Goal: Book appointment/travel/reservation

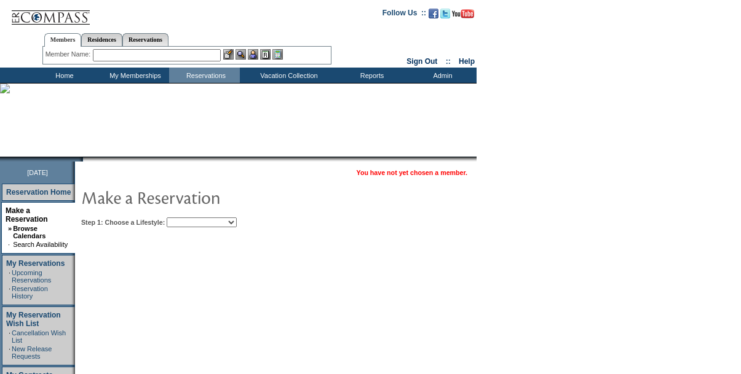
click at [237, 227] on select "Beach Leisure Metropolitan Mountain OIAL for Adventure OIAL for Couples OIAL fo…" at bounding box center [202, 223] width 70 height 10
select select "Beach"
click at [188, 218] on select "Beach Leisure Metropolitan Mountain OIAL for Adventure OIAL for Couples OIAL fo…" at bounding box center [202, 223] width 70 height 10
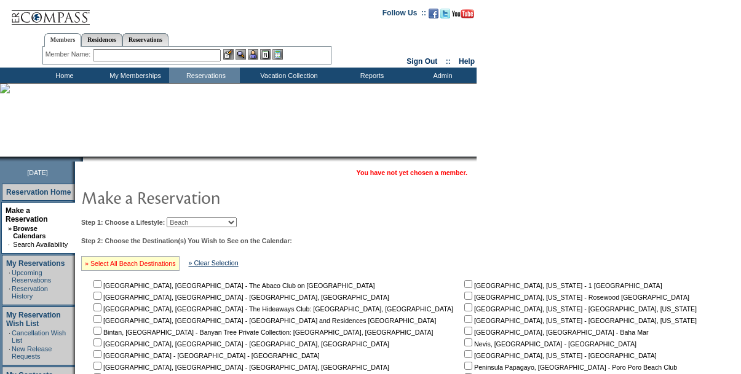
click at [174, 265] on link "» Select All Beach Destinations" at bounding box center [130, 263] width 91 height 7
checkbox input "true"
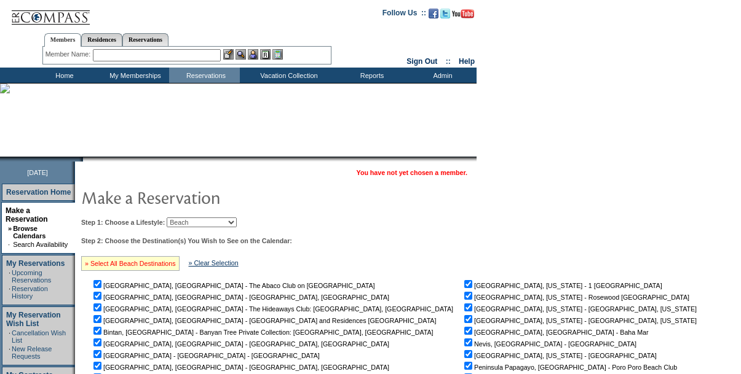
checkbox input "true"
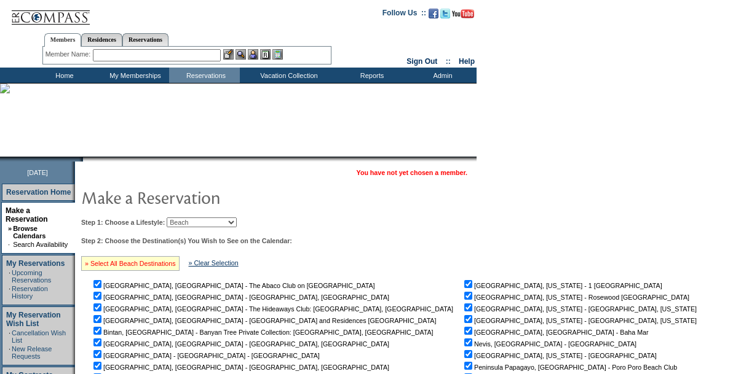
checkbox input "true"
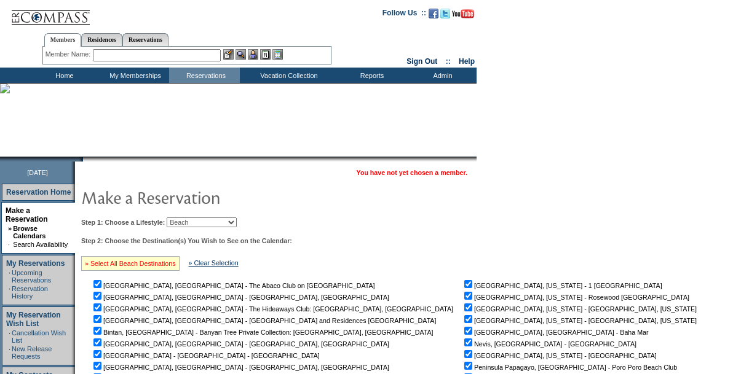
checkbox input "true"
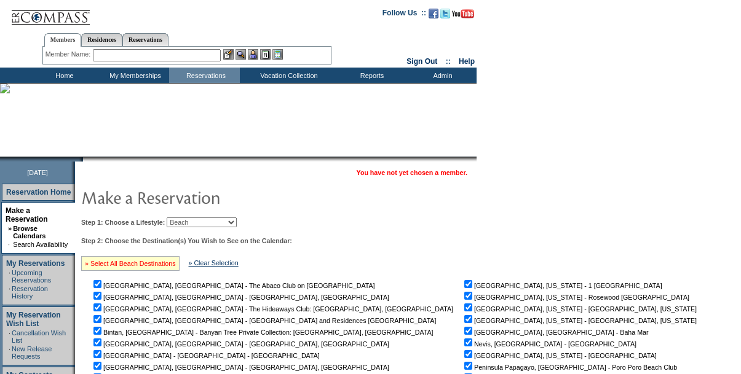
checkbox input "true"
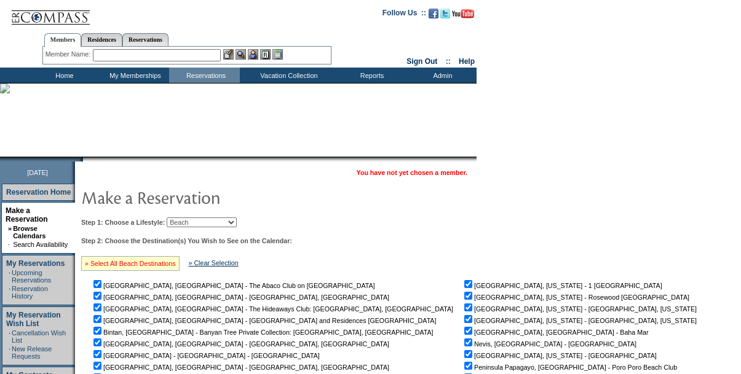
checkbox input "true"
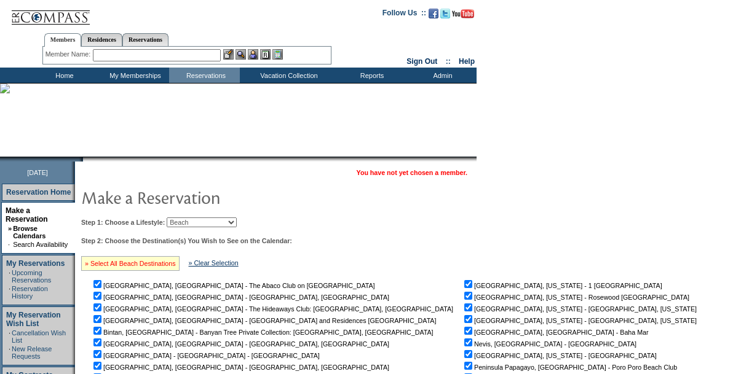
checkbox input "true"
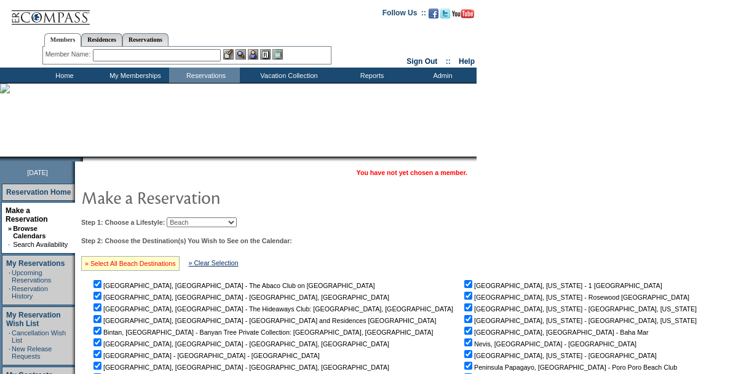
checkbox input "true"
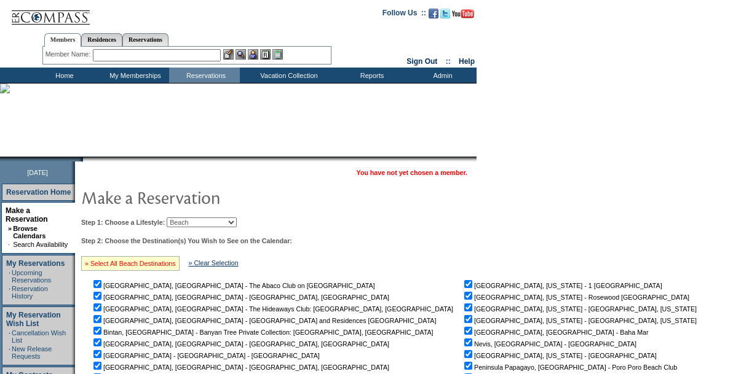
checkbox input "true"
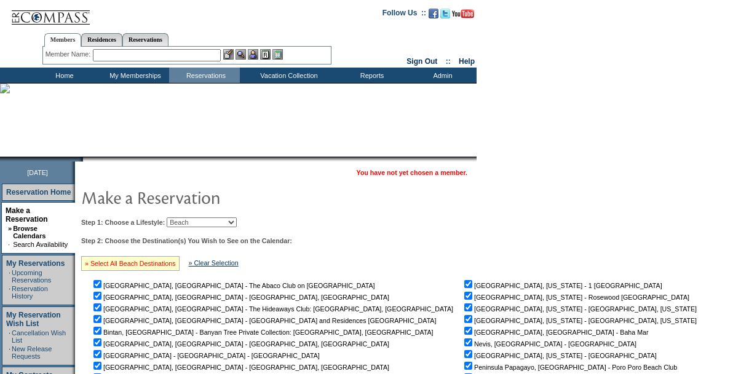
checkbox input "true"
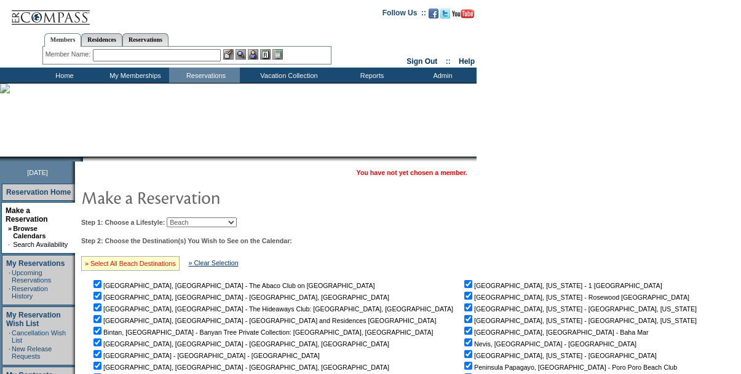
checkbox input "true"
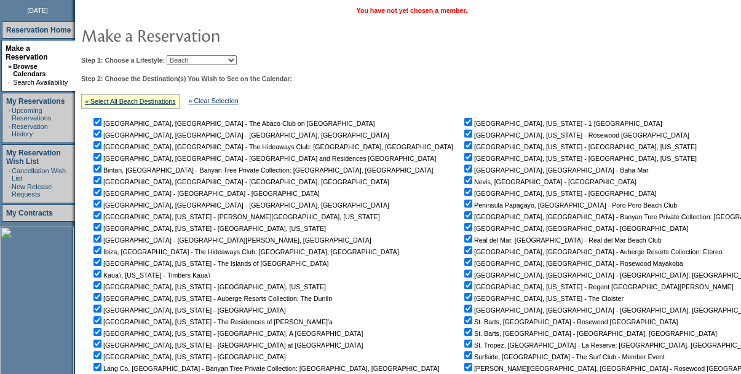
scroll to position [360, 0]
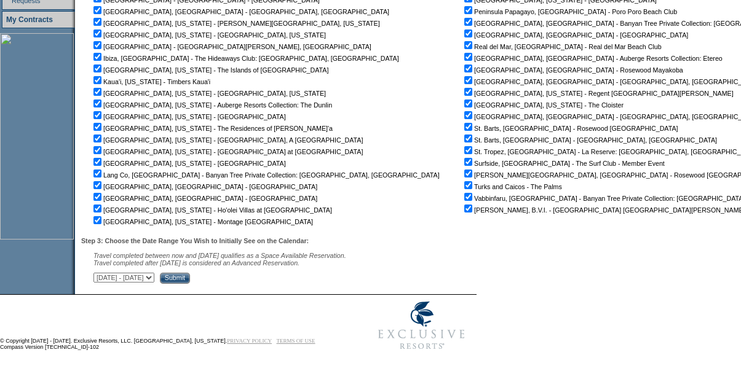
click at [154, 279] on select "[DATE] - [DATE] [DATE] - [DATE] [DATE] - [DATE] [DATE] - [DATE] [DATE] - [DATE]…" at bounding box center [123, 278] width 61 height 10
select select "[DATE]|[DATE]"
click at [100, 273] on select "[DATE] - [DATE] [DATE] - [DATE] [DATE] - [DATE] [DATE] - [DATE] [DATE] - [DATE]…" at bounding box center [123, 278] width 61 height 10
click at [190, 275] on input "Submit" at bounding box center [175, 278] width 30 height 11
